Goal: Register for event/course

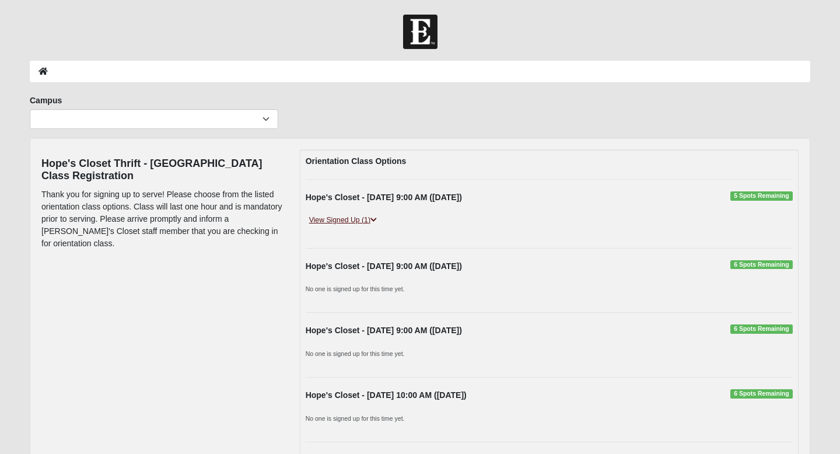
click at [375, 223] on icon at bounding box center [374, 219] width 6 height 7
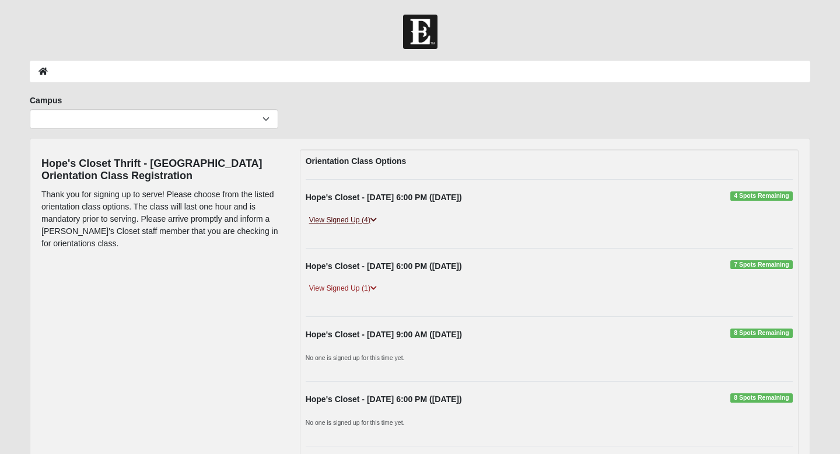
click at [374, 222] on icon at bounding box center [374, 219] width 6 height 7
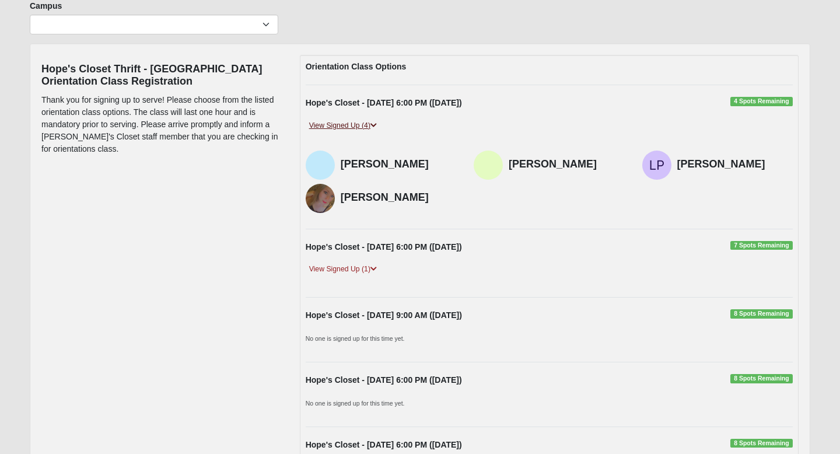
scroll to position [107, 0]
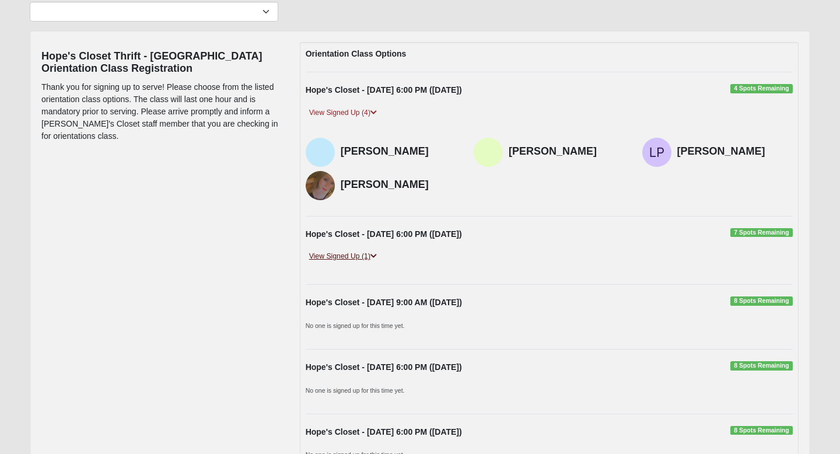
click at [377, 258] on icon at bounding box center [374, 256] width 6 height 7
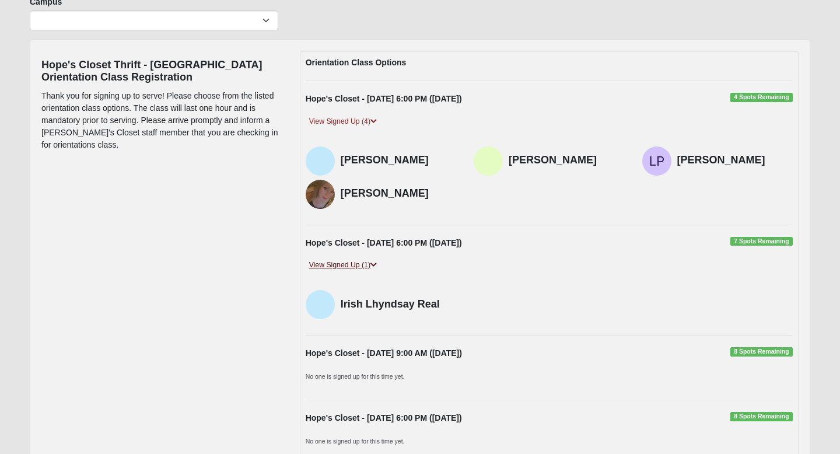
scroll to position [0, 0]
